Goal: Task Accomplishment & Management: Complete application form

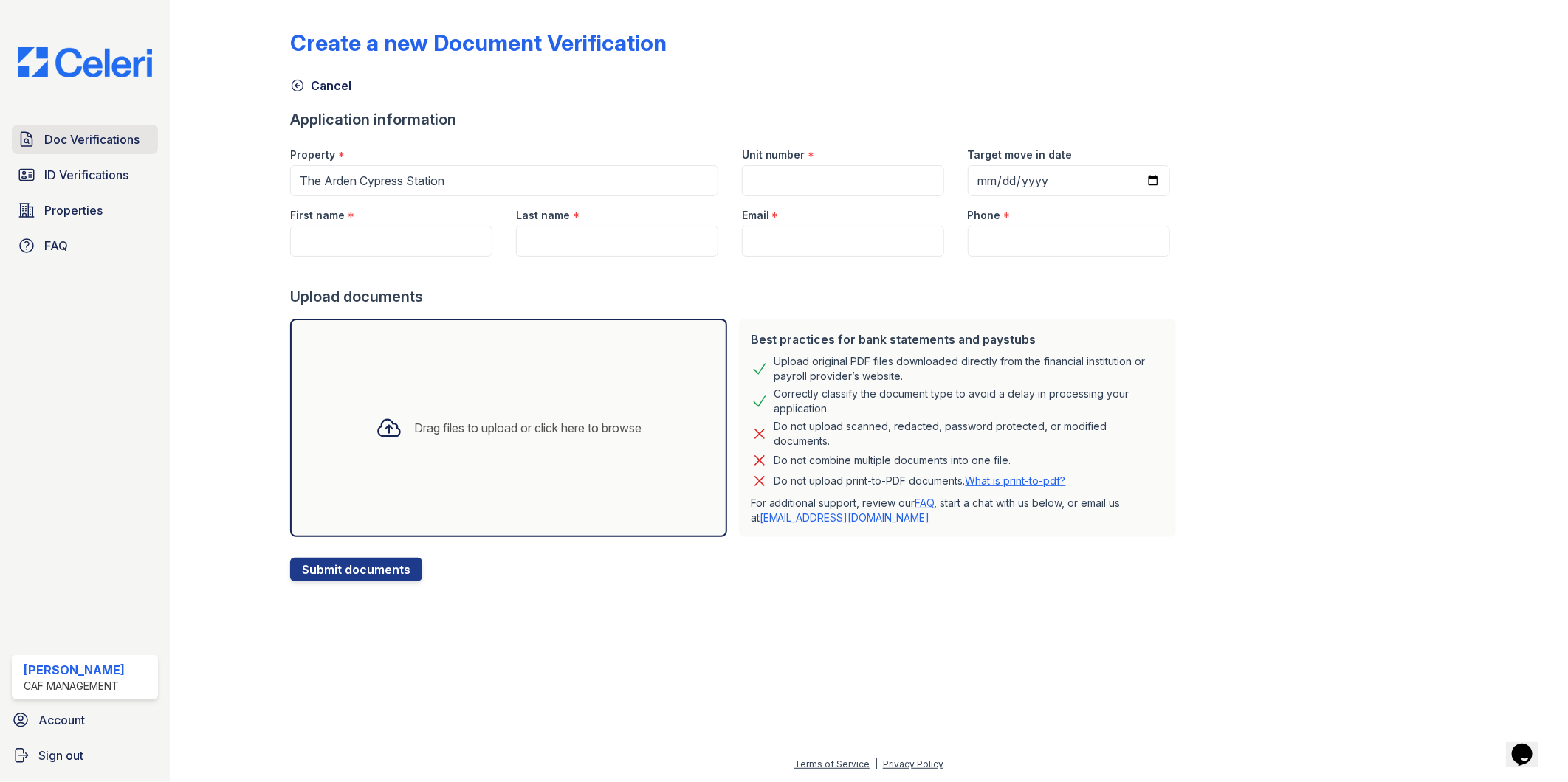
click at [45, 144] on span "Doc Verifications" at bounding box center [92, 139] width 95 height 17
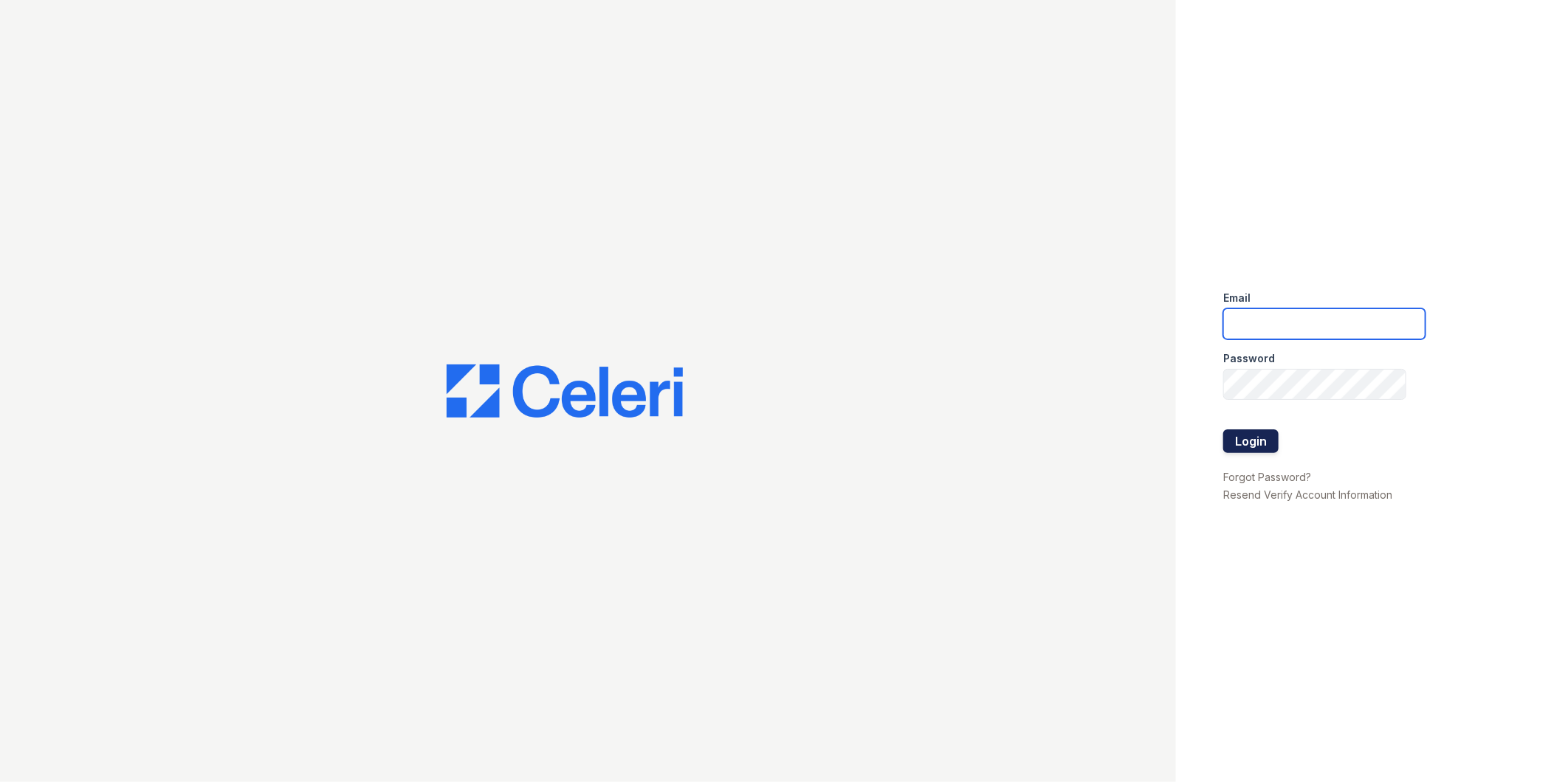
type input "[EMAIL_ADDRESS][DOMAIN_NAME]"
click at [1246, 436] on button "Login" at bounding box center [1250, 440] width 55 height 23
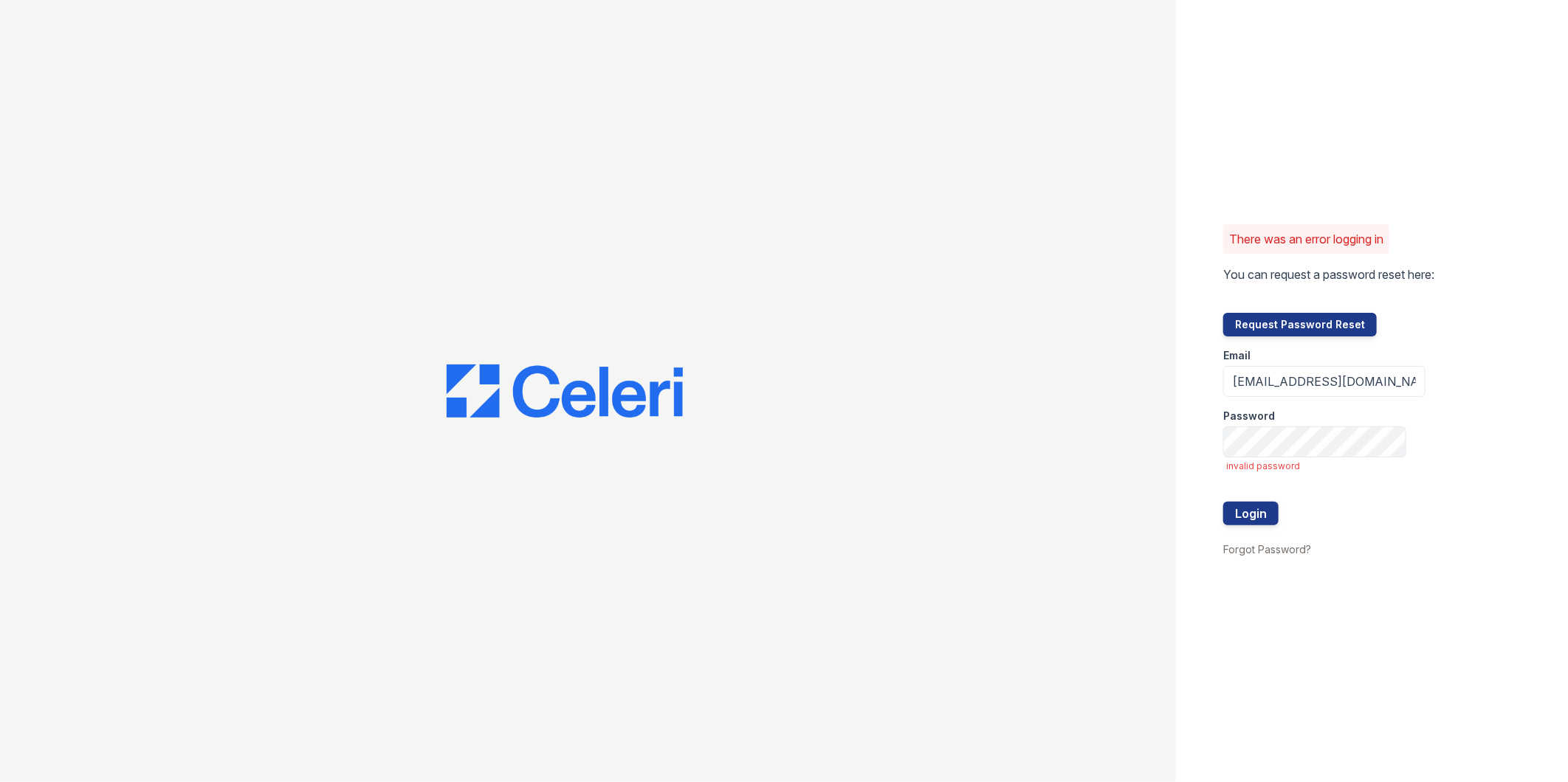
click at [940, 451] on div at bounding box center [587, 391] width 1176 height 782
click at [756, 657] on div at bounding box center [587, 391] width 1176 height 782
